Goal: Task Accomplishment & Management: Manage account settings

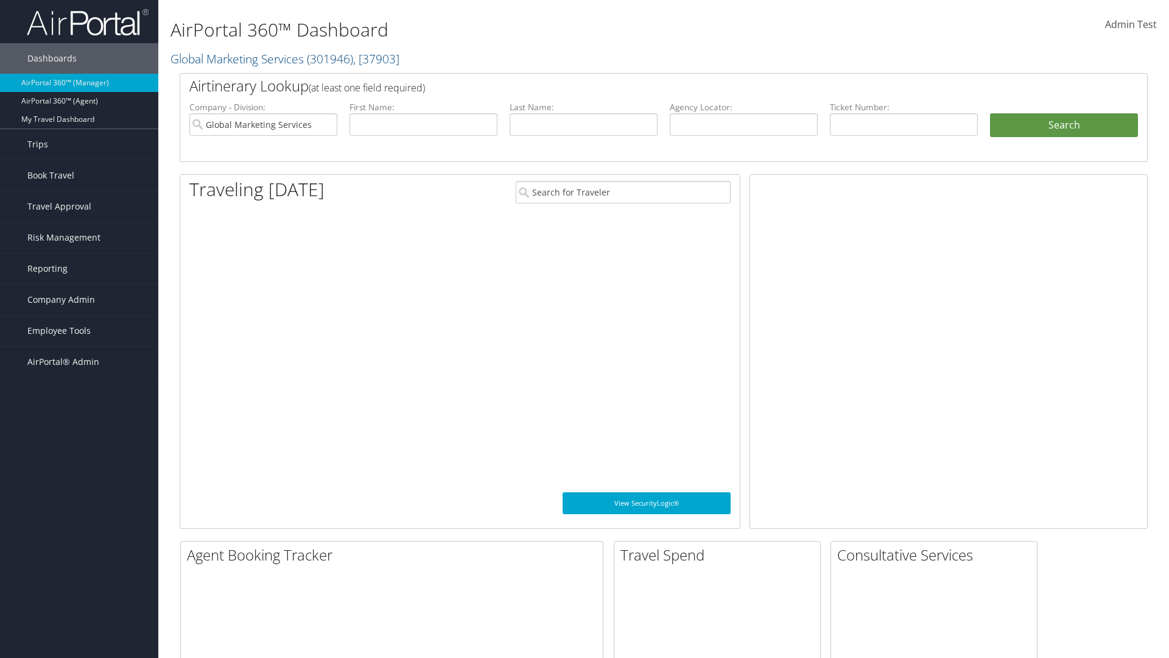
click at [79, 300] on span "Company Admin" at bounding box center [61, 299] width 68 height 30
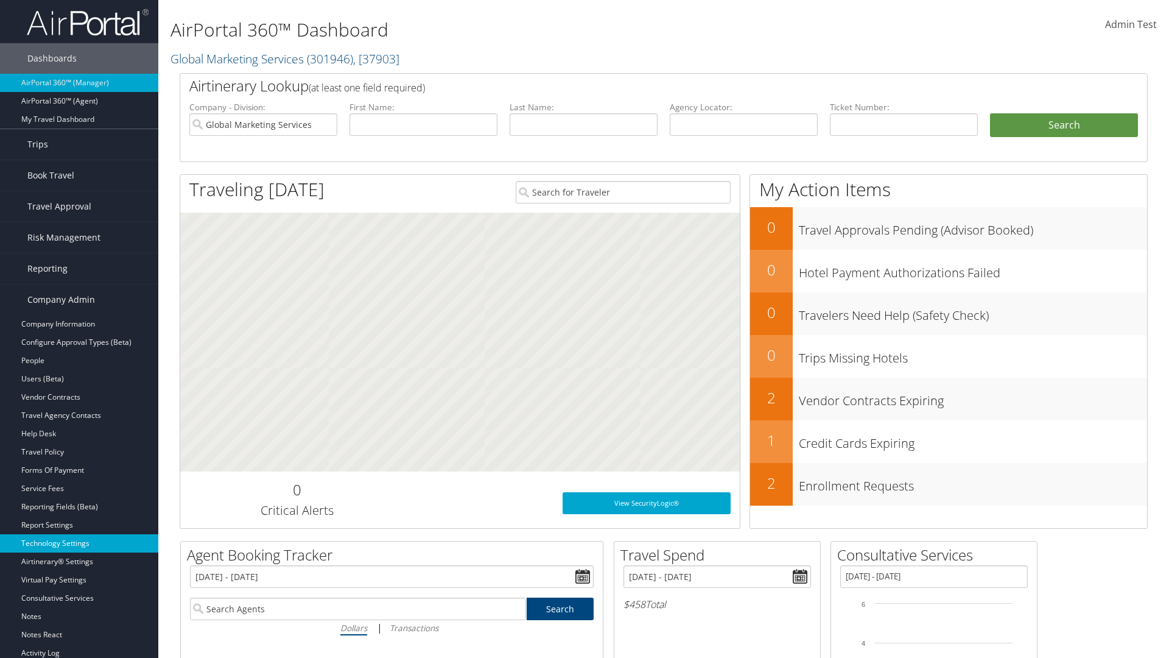
click at [79, 543] on link "Technology Settings" at bounding box center [79, 543] width 158 height 18
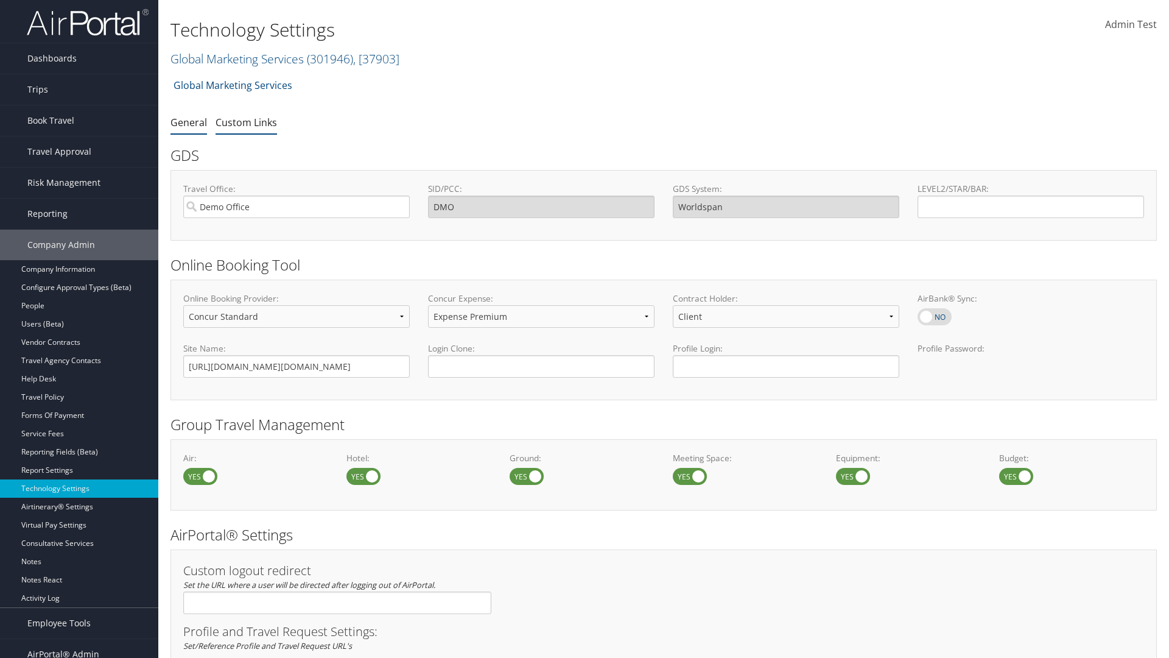
click at [246, 122] on link "Custom Links" at bounding box center [246, 122] width 61 height 13
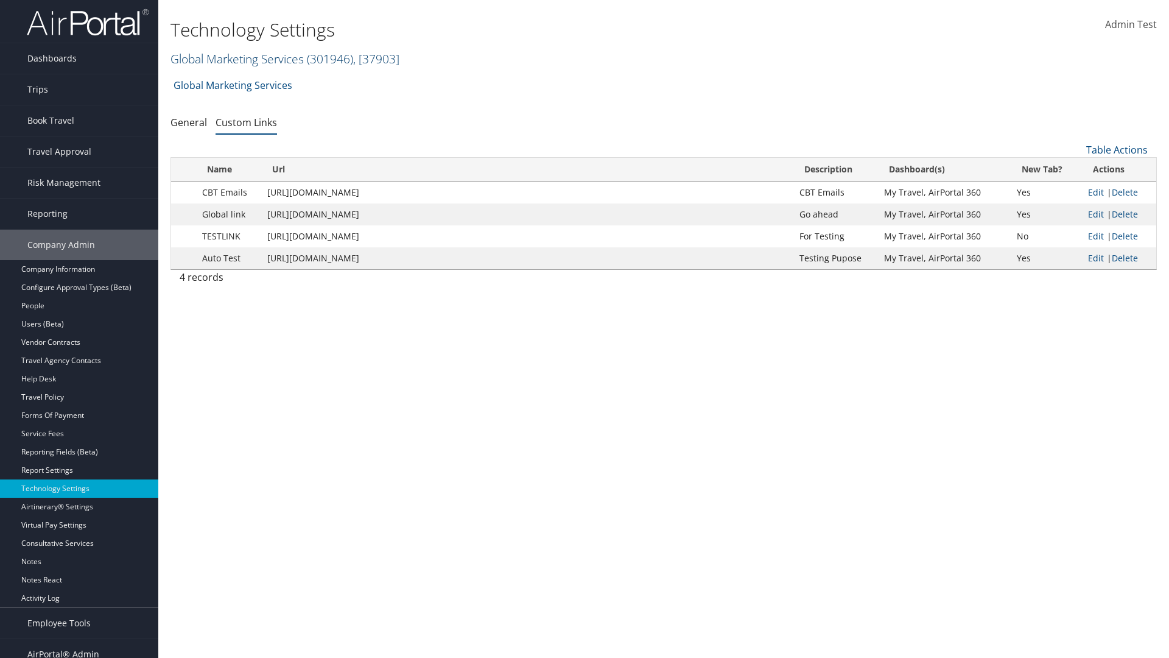
click at [236, 58] on link "Global Marketing Services ( 301946 ) , [ 37903 ]" at bounding box center [284, 59] width 229 height 16
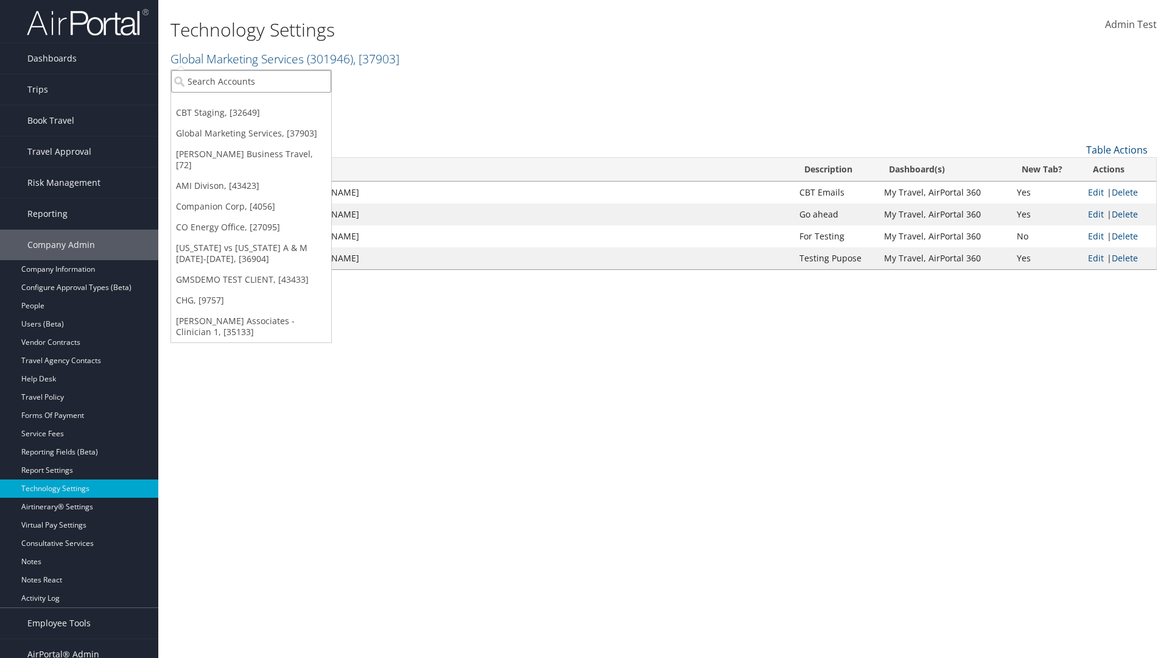
click at [251, 81] on input "search" at bounding box center [251, 81] width 160 height 23
type input "GMSDEMO TEST CLIENT"
click at [284, 104] on div "GMSDEMO TEST CLIENT (GMSDEMOCHILDR), [43433]" at bounding box center [284, 103] width 241 height 11
